Goal: Information Seeking & Learning: Learn about a topic

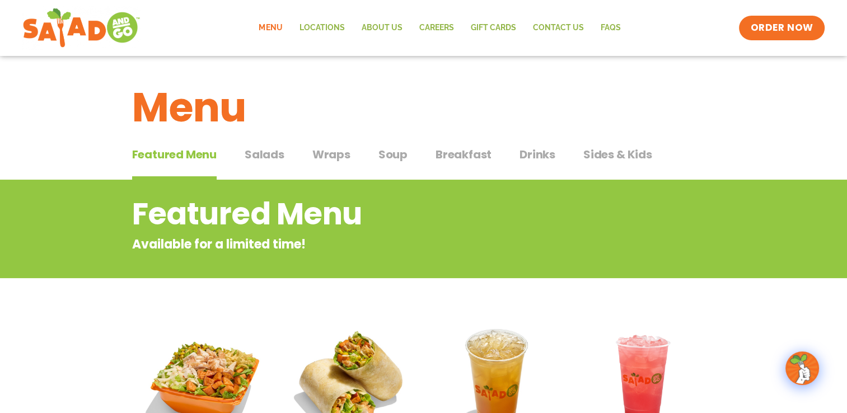
click at [531, 154] on span "Drinks" at bounding box center [537, 154] width 36 height 17
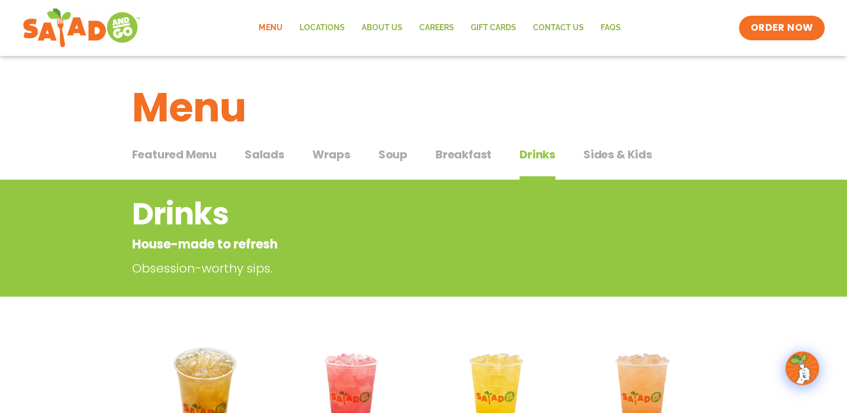
click at [263, 156] on span "Salads" at bounding box center [265, 154] width 40 height 17
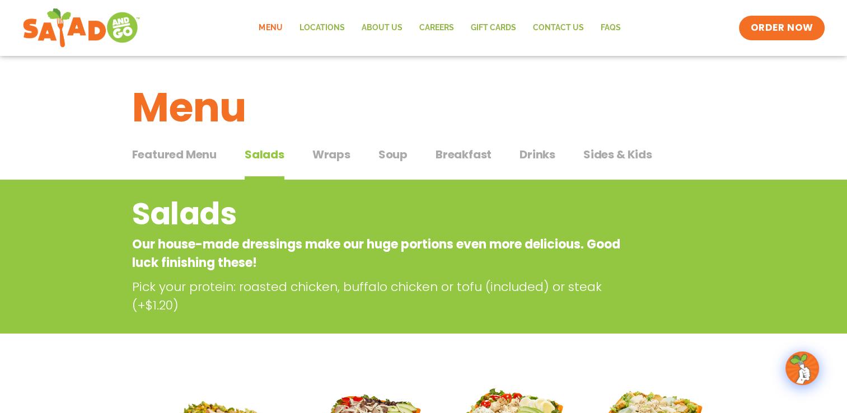
click at [548, 151] on span "Drinks" at bounding box center [537, 154] width 36 height 17
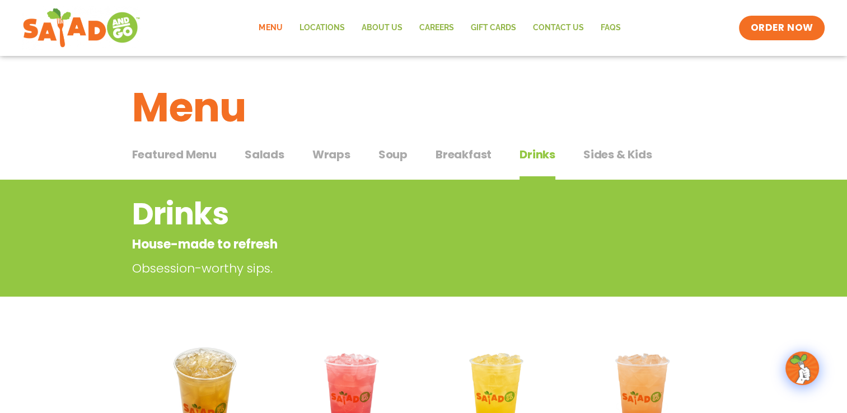
click at [398, 154] on span "Soup" at bounding box center [392, 154] width 29 height 17
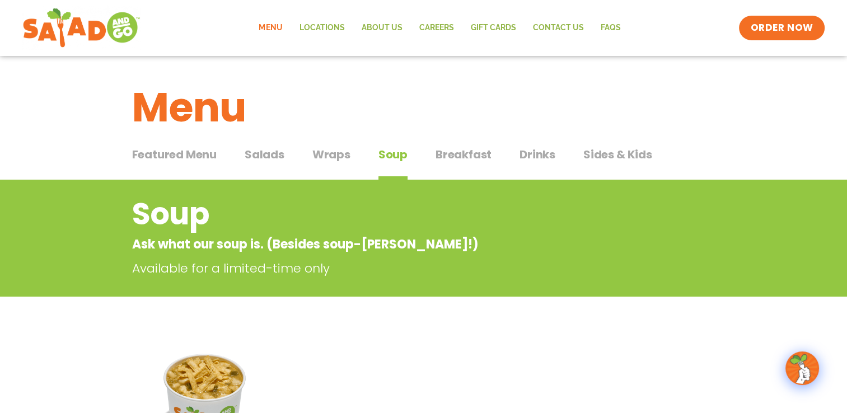
click at [623, 156] on span "Sides & Kids" at bounding box center [617, 154] width 69 height 17
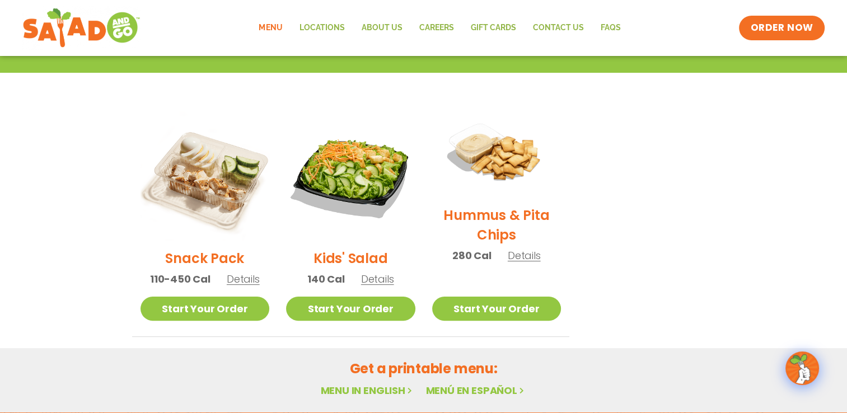
scroll to position [280, 0]
